Goal: Transaction & Acquisition: Purchase product/service

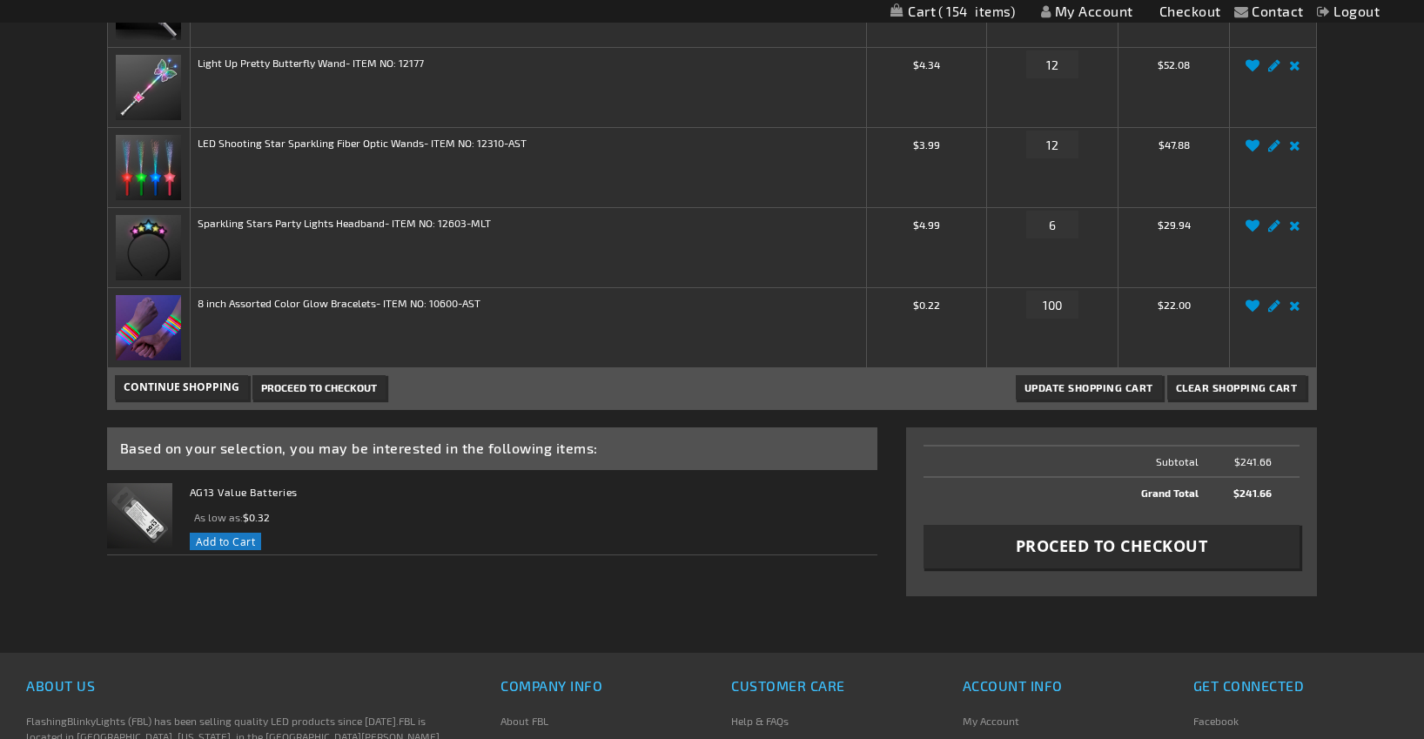
scroll to position [432, 0]
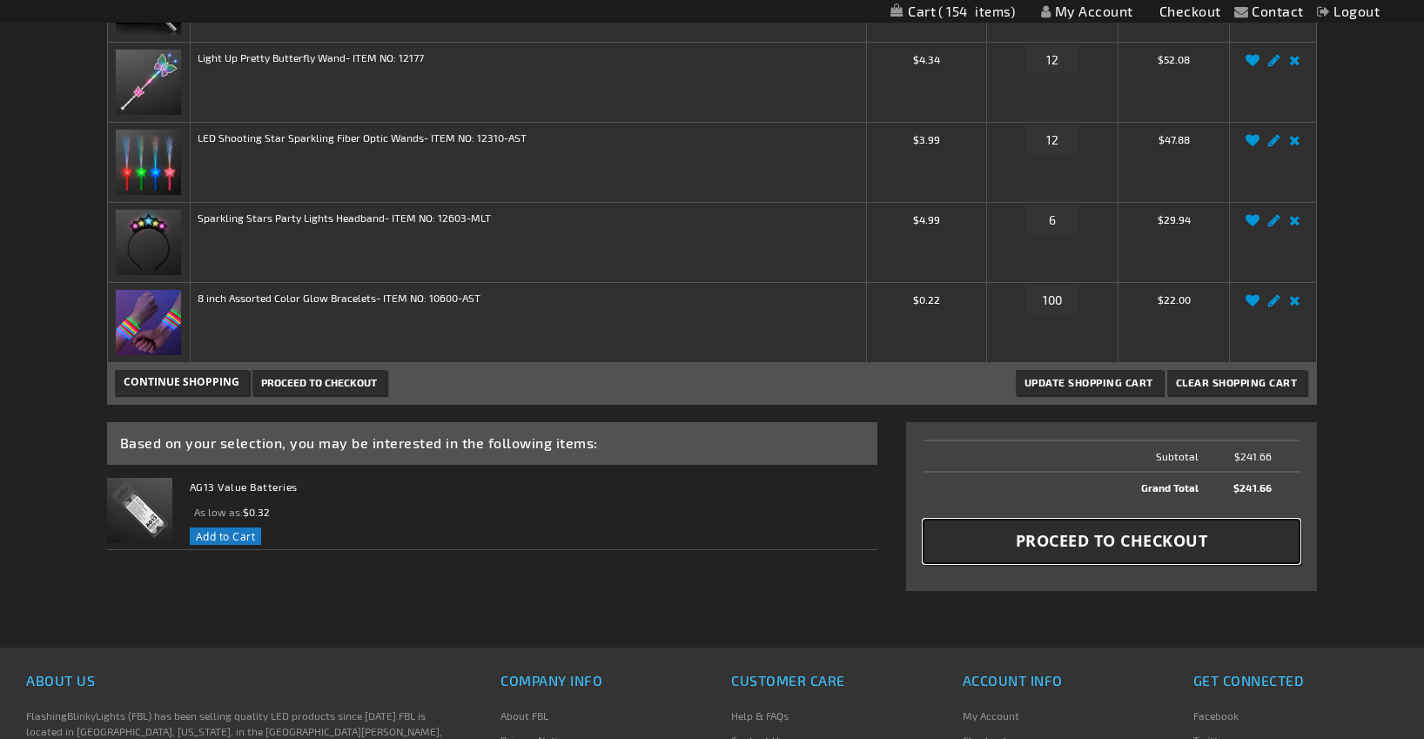
click at [1141, 540] on span "Proceed to Checkout" at bounding box center [1112, 541] width 192 height 22
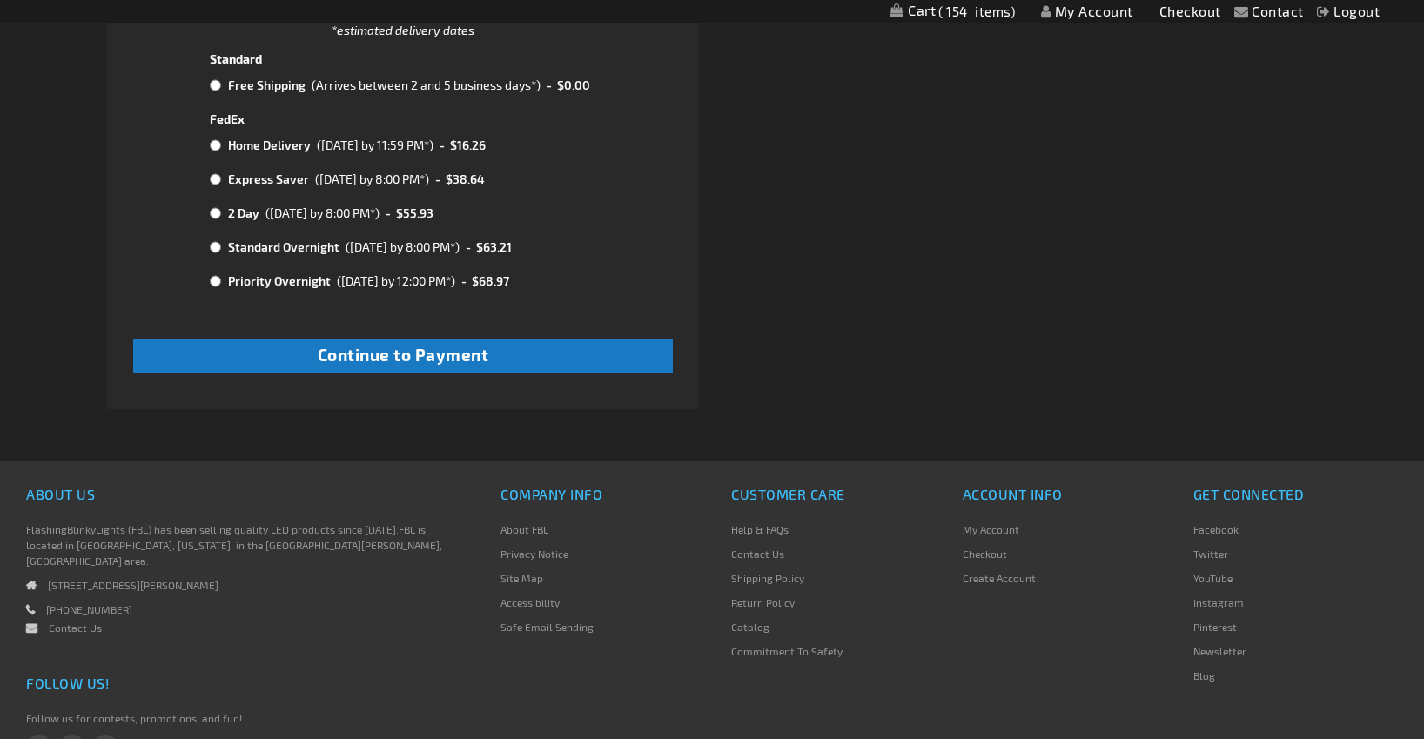
scroll to position [832, 0]
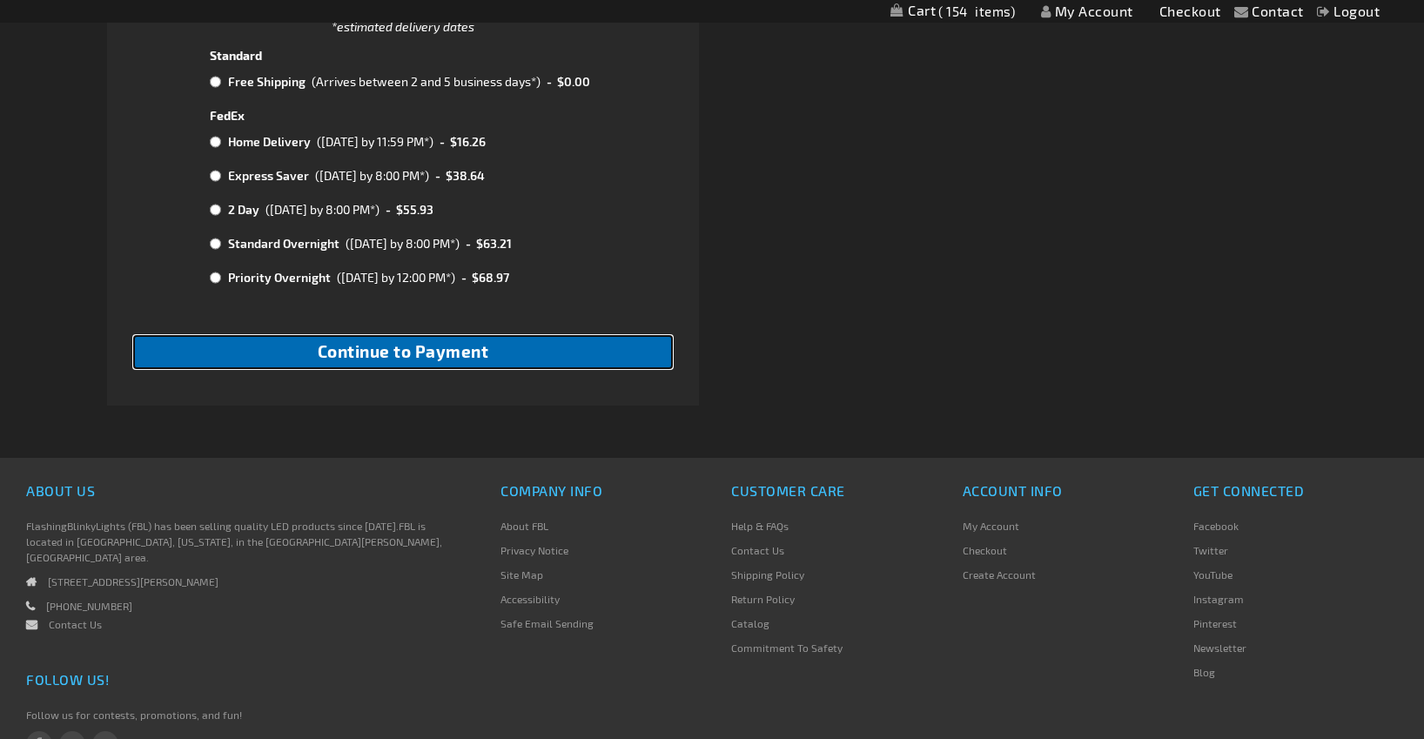
click at [400, 355] on span "Continue to Payment" at bounding box center [404, 351] width 172 height 20
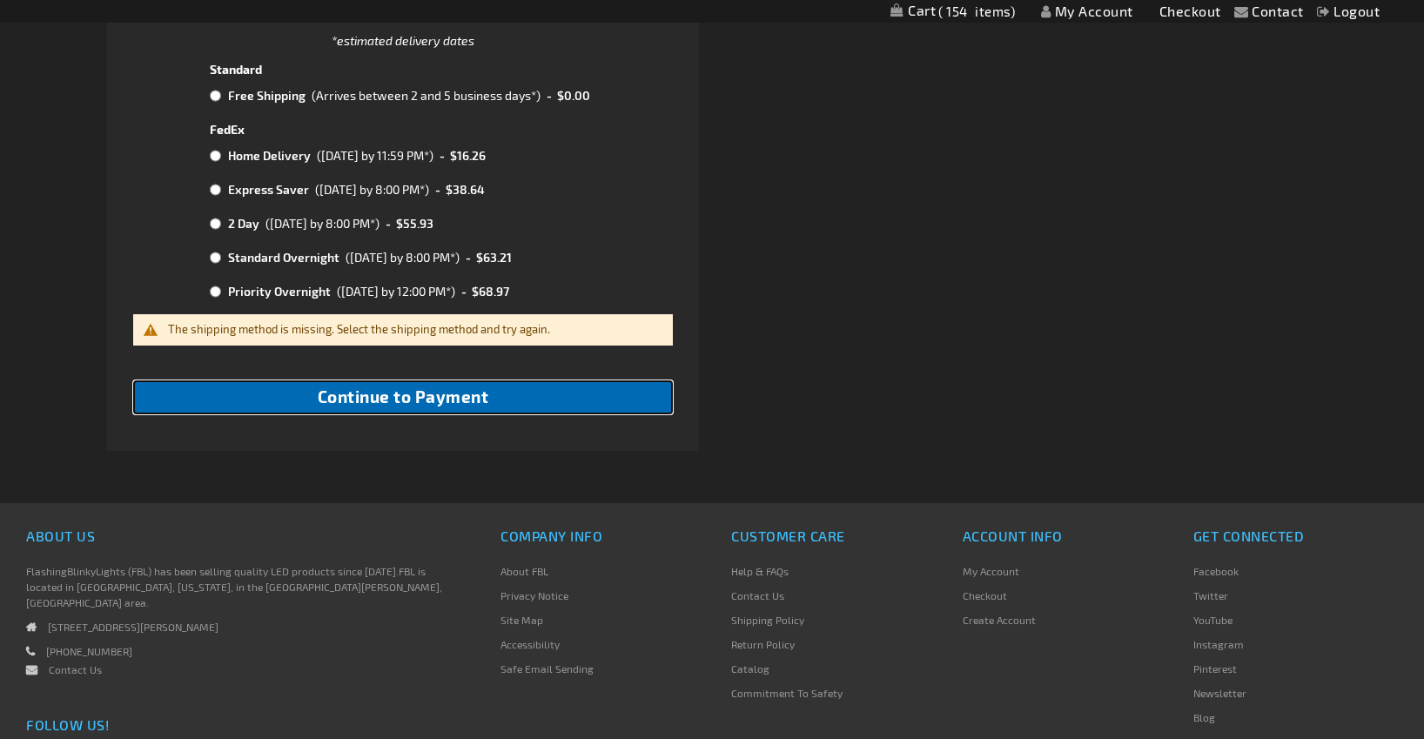
scroll to position [821, 0]
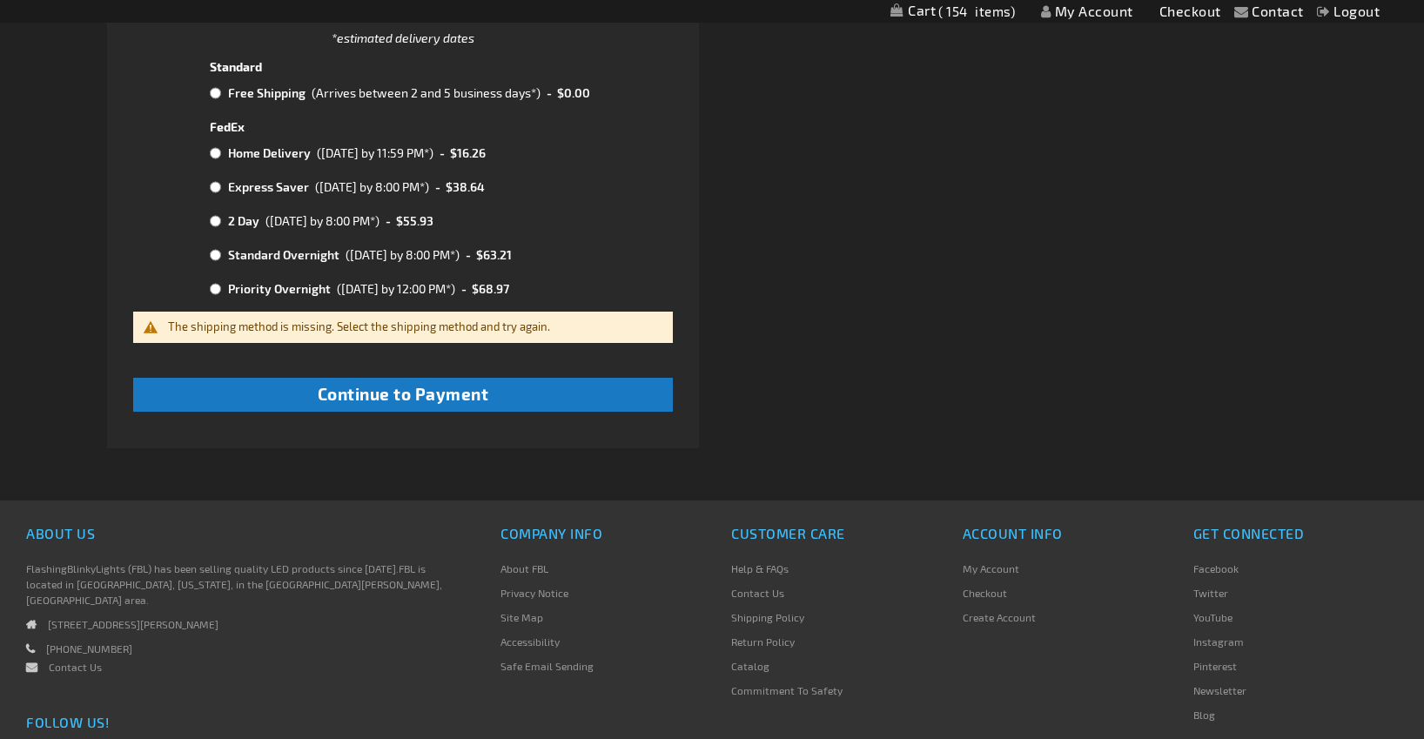
click at [214, 93] on input "radio" at bounding box center [215, 93] width 11 height 14
radio input "true"
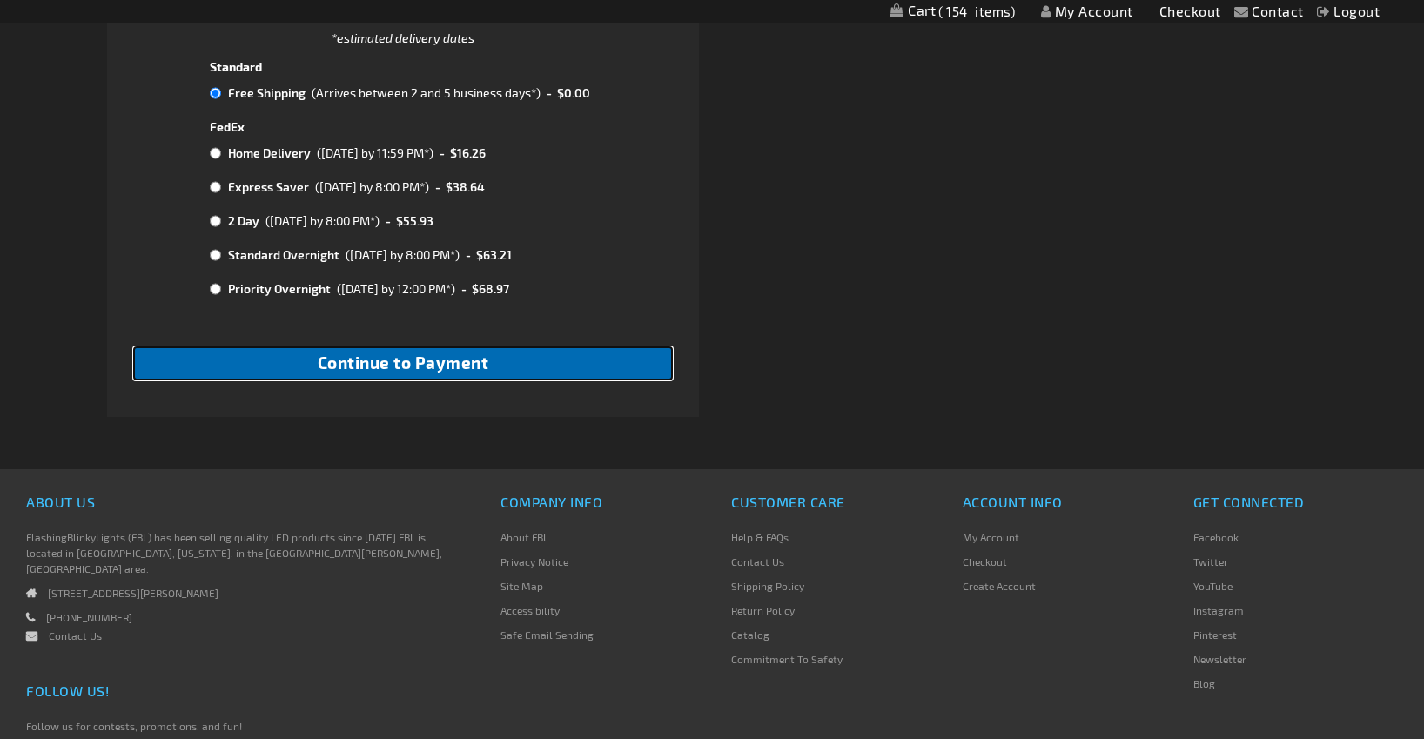
click at [398, 367] on span "Continue to Payment" at bounding box center [404, 363] width 172 height 20
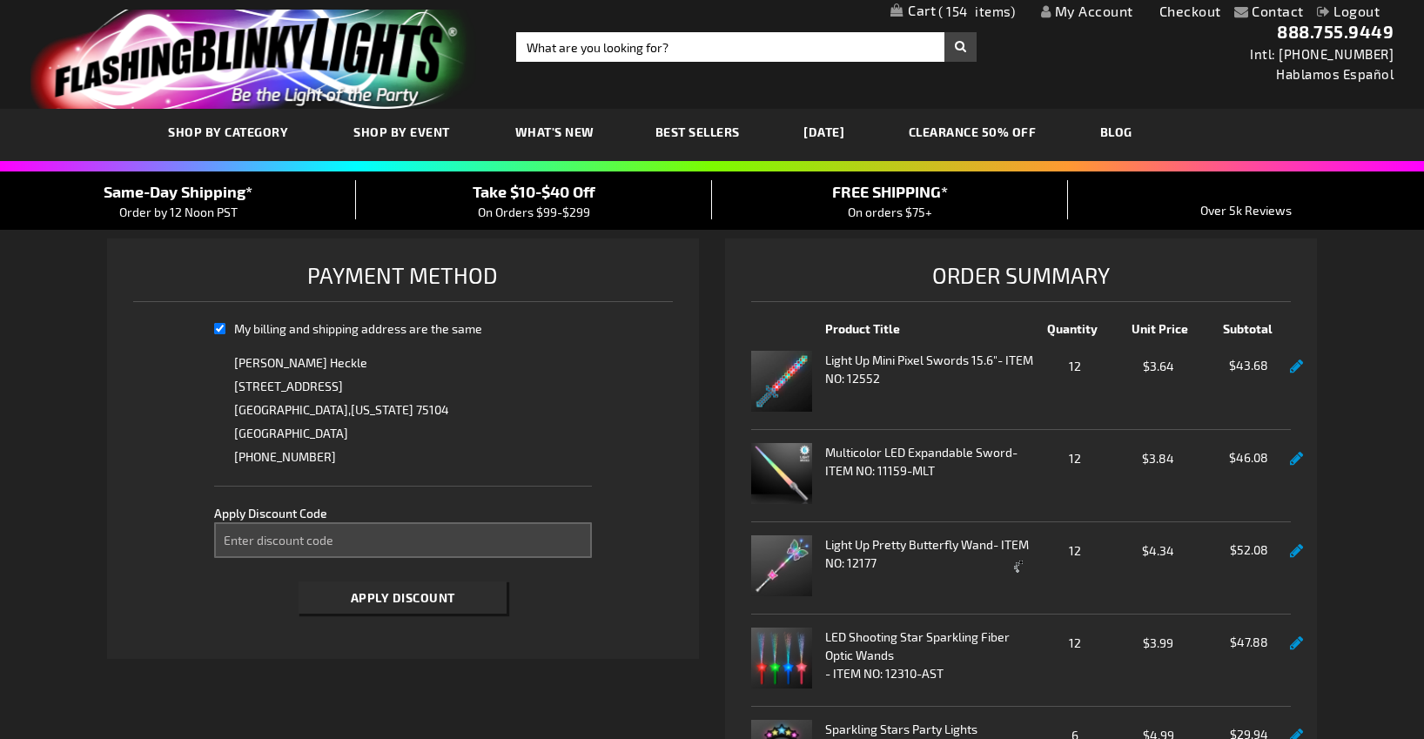
select select "3336b9ea0cd10a4f81e7b4648e8a13c2296df32b"
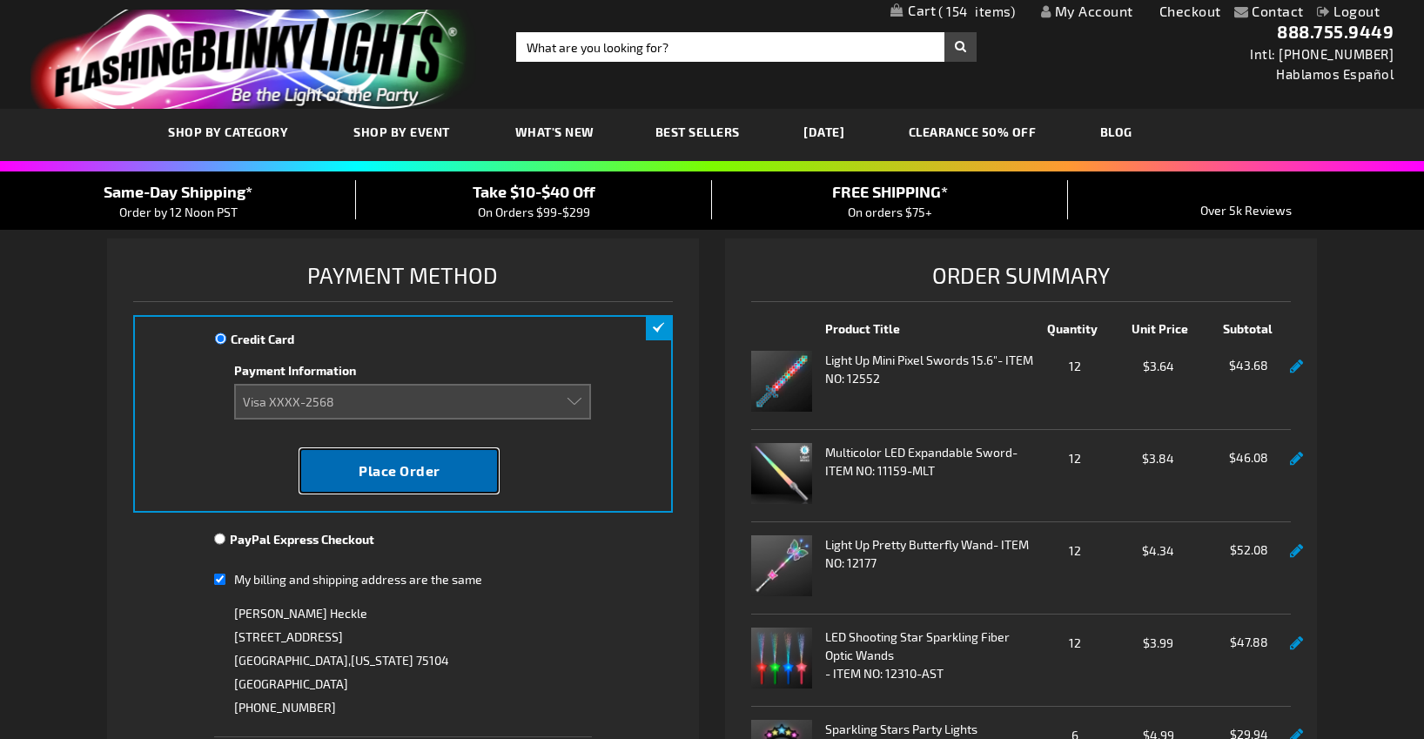
click at [399, 477] on span "Place Order" at bounding box center [400, 470] width 82 height 17
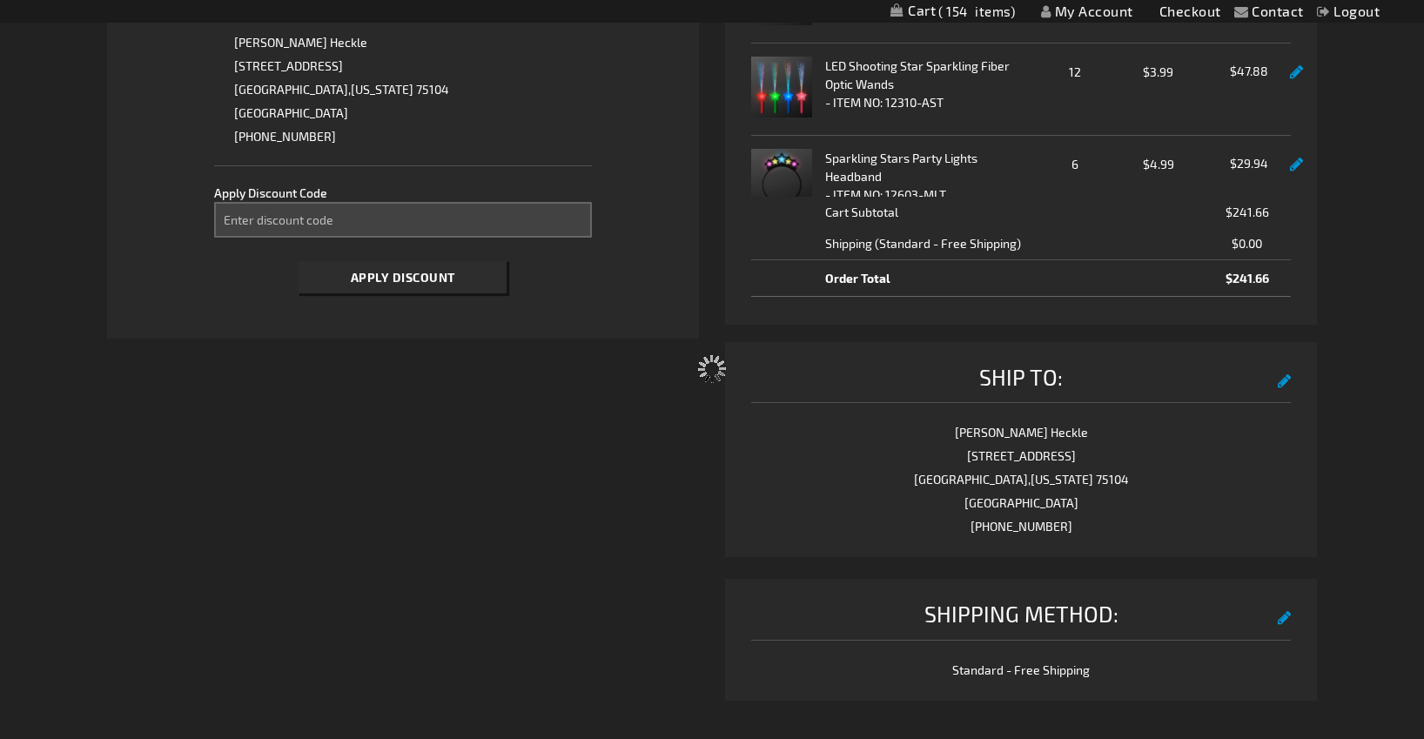
scroll to position [576, 0]
